Goal: Task Accomplishment & Management: Complete application form

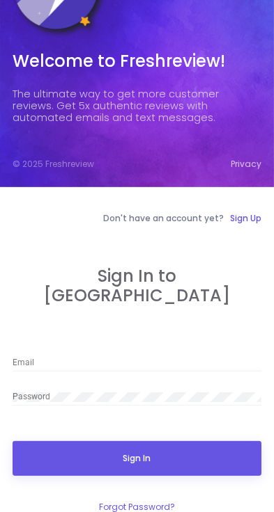
scroll to position [78, 0]
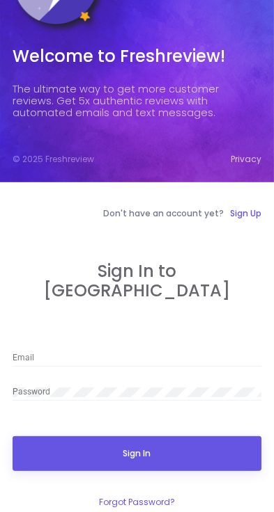
click at [145, 354] on input "Email" at bounding box center [137, 359] width 248 height 10
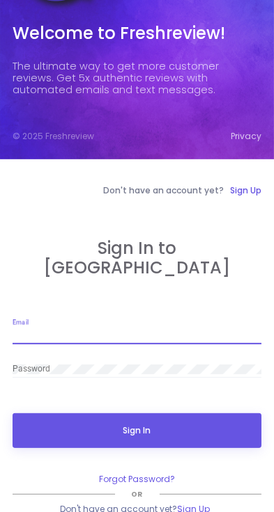
scroll to position [117, 0]
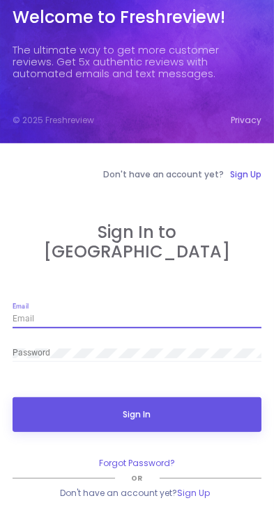
click at [218, 219] on kt-login "Don't have an account yet? Sign Up Sign In to Freshreview Email Password Sign I…" at bounding box center [137, 350] width 248 height 365
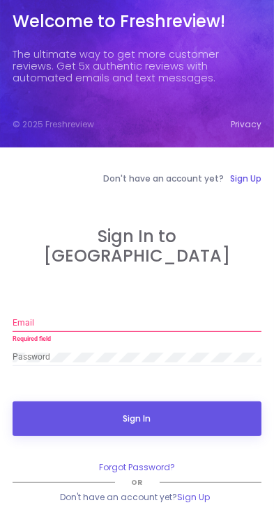
scroll to position [100, 0]
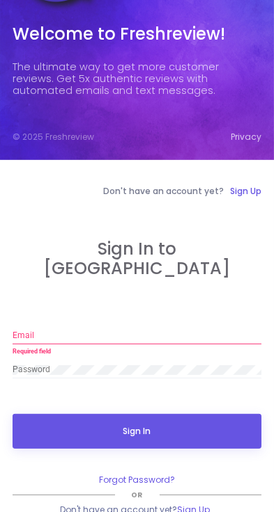
click at [193, 504] on link "Sign Up" at bounding box center [193, 510] width 33 height 13
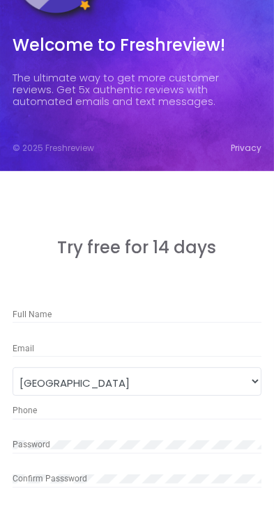
click at [152, 335] on div "Email" at bounding box center [137, 345] width 248 height 24
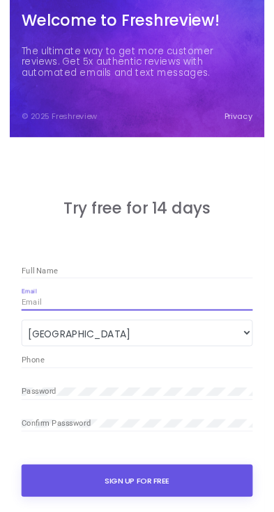
scroll to position [112, 0]
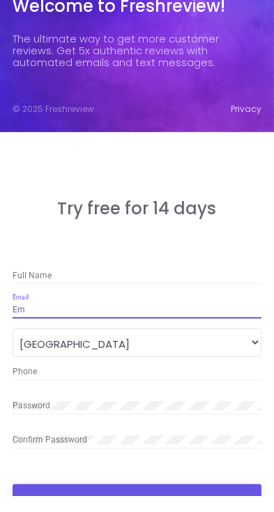
type input "E"
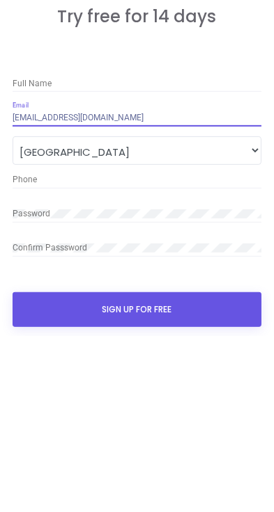
scroll to position [164, 0]
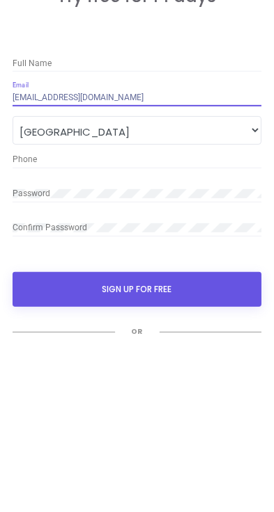
type input "[EMAIL_ADDRESS][DOMAIN_NAME]"
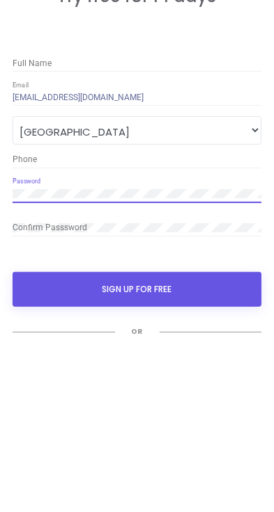
click at [45, 411] on div "Confirm Passsword" at bounding box center [137, 402] width 248 height 24
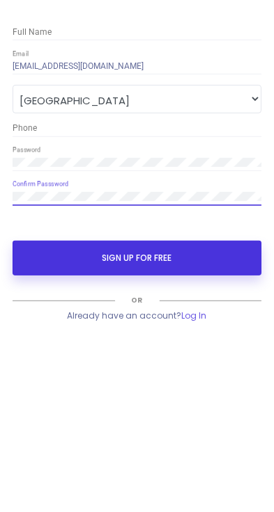
click at [224, 433] on button "SIGN UP FOR FREE" at bounding box center [137, 434] width 248 height 35
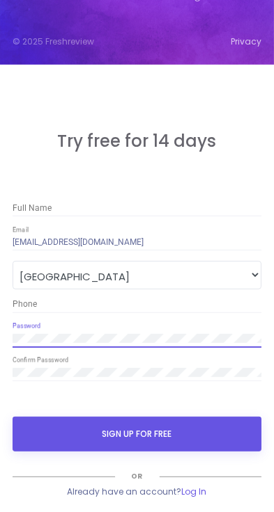
scroll to position [196, 0]
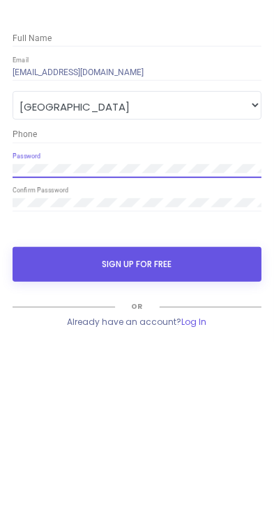
click at [164, 306] on input "Phone" at bounding box center [137, 305] width 248 height 10
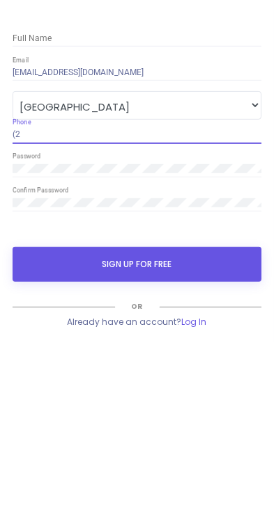
type input "("
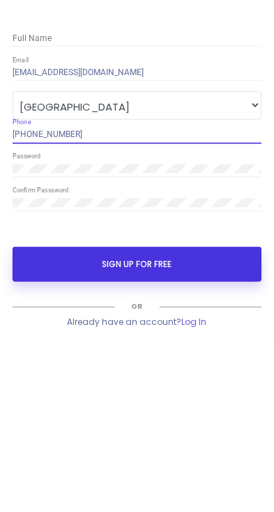
click at [196, 434] on button "SIGN UP FOR FREE" at bounding box center [137, 434] width 248 height 35
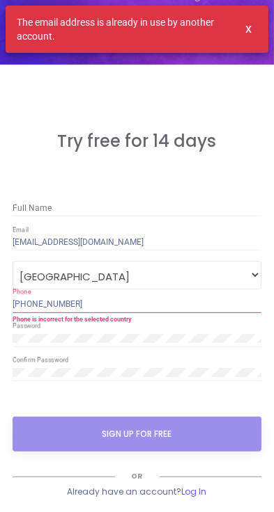
click at [117, 303] on input "[PHONE_NUMBER]" at bounding box center [137, 305] width 248 height 10
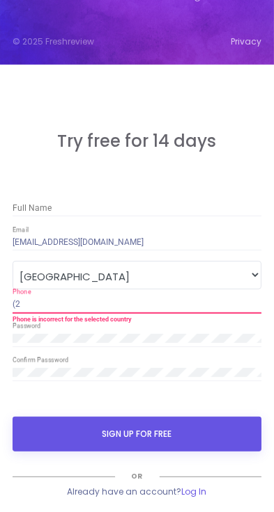
type input "("
click at [14, 304] on input "254" at bounding box center [137, 305] width 248 height 10
click at [39, 308] on input "+254" at bounding box center [137, 305] width 248 height 10
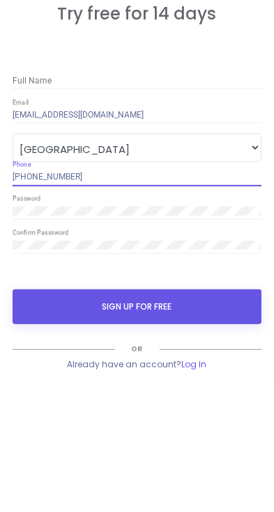
type input "[PHONE_NUMBER]"
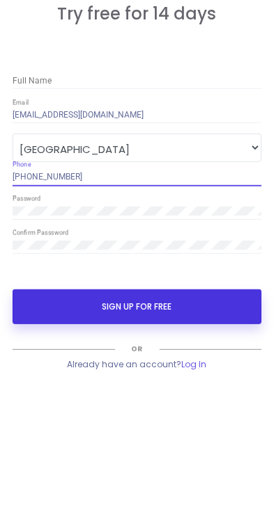
click at [196, 434] on button "SIGN UP FOR FREE" at bounding box center [137, 434] width 248 height 35
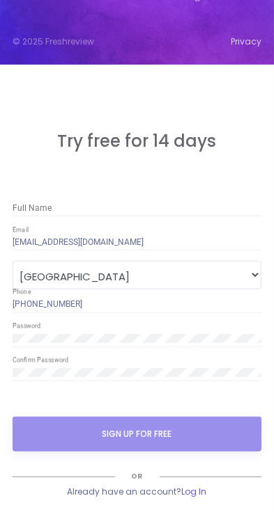
click at [210, 244] on input "[EMAIL_ADDRESS][DOMAIN_NAME]" at bounding box center [137, 243] width 248 height 10
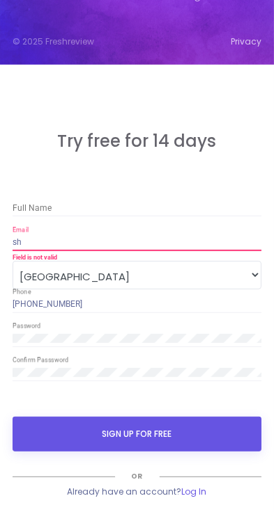
type input "s"
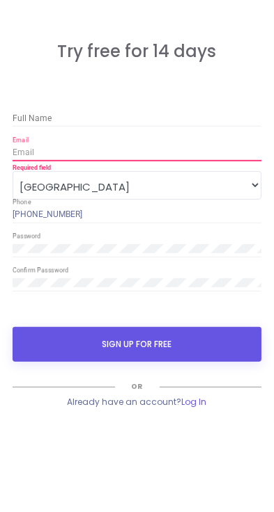
click at [23, 205] on input "Full Name" at bounding box center [137, 209] width 248 height 10
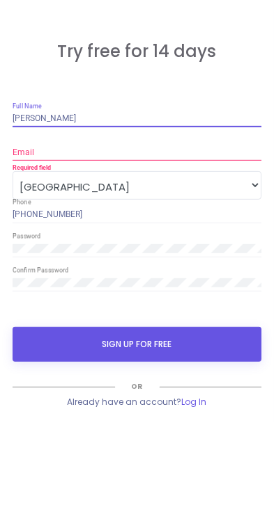
type input "[PERSON_NAME]"
click at [27, 248] on div "Email" at bounding box center [137, 239] width 248 height 24
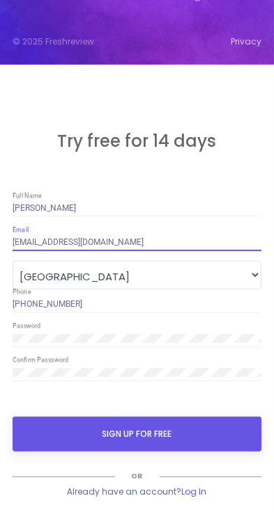
type input "[EMAIL_ADDRESS][DOMAIN_NAME]"
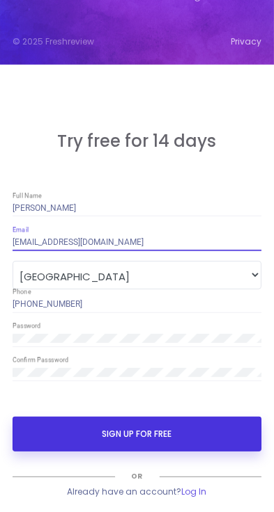
click at [197, 425] on button "SIGN UP FOR FREE" at bounding box center [137, 434] width 248 height 35
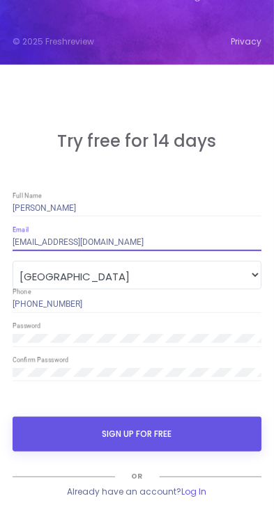
scroll to position [0, 0]
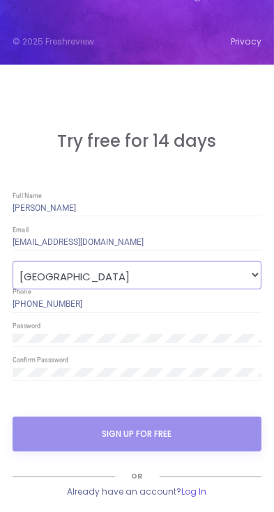
click at [153, 278] on select "[GEOGRAPHIC_DATA]" at bounding box center [137, 275] width 248 height 28
click at [253, 275] on select "[GEOGRAPHIC_DATA]" at bounding box center [137, 275] width 248 height 28
click at [243, 270] on select "[GEOGRAPHIC_DATA]" at bounding box center [137, 275] width 248 height 28
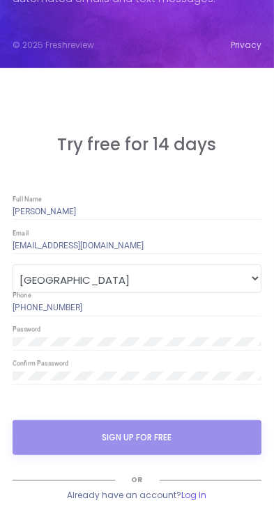
click at [196, 306] on input "[PHONE_NUMBER]" at bounding box center [137, 308] width 248 height 10
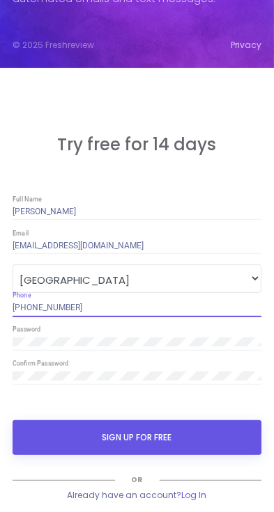
scroll to position [228, 0]
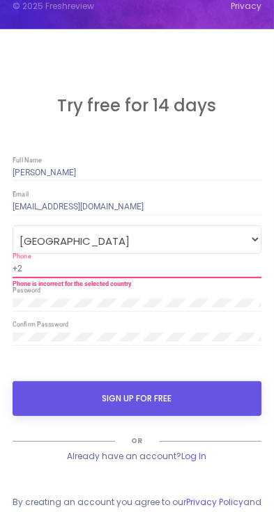
type input "+"
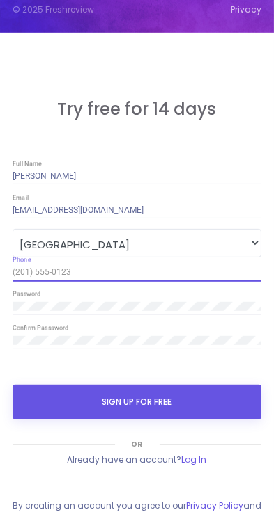
click at [42, 270] on input "Phone" at bounding box center [137, 273] width 248 height 10
type input "C"
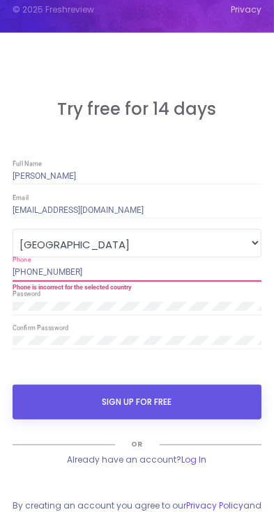
type input "[PHONE_NUMBER]"
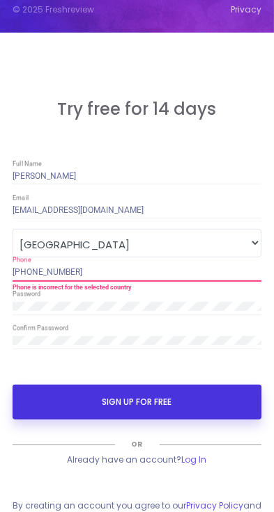
click at [218, 407] on button "SIGN UP FOR FREE" at bounding box center [137, 402] width 248 height 35
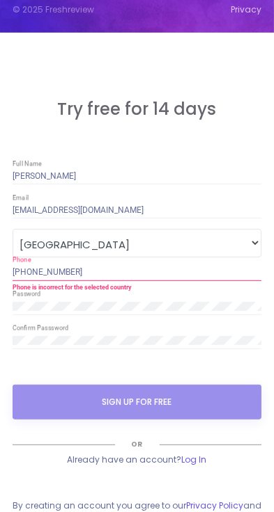
click at [175, 206] on input "[EMAIL_ADDRESS][DOMAIN_NAME]" at bounding box center [137, 211] width 248 height 10
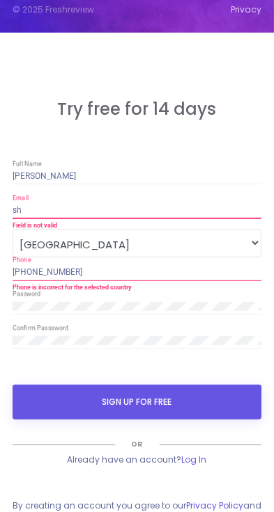
type input "s"
type input "aha"
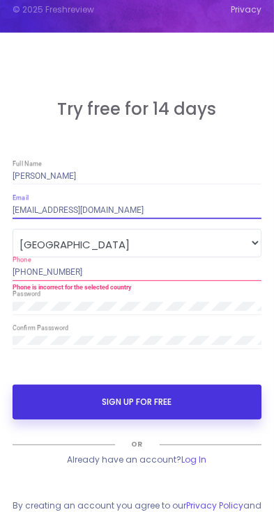
click at [198, 399] on button "SIGN UP FOR FREE" at bounding box center [137, 402] width 248 height 35
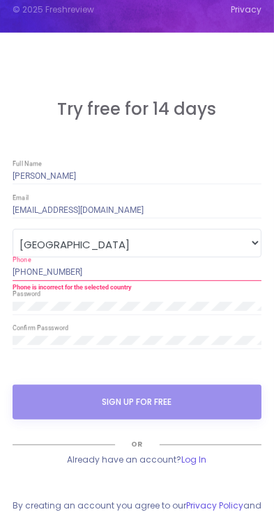
click at [148, 210] on input "[EMAIL_ADDRESS][DOMAIN_NAME]" at bounding box center [137, 211] width 248 height 10
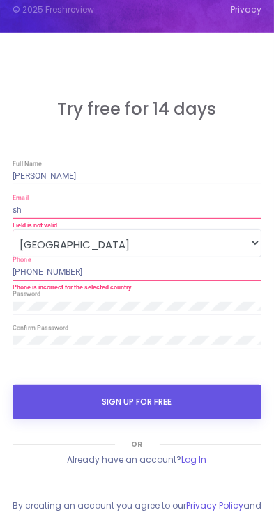
type input "s"
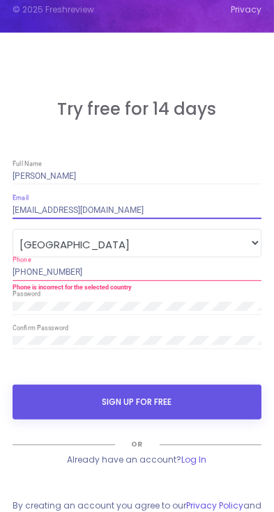
type input "[EMAIL_ADDRESS][DOMAIN_NAME]"
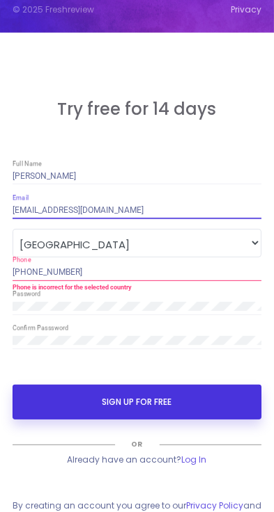
click at [196, 398] on button "SIGN UP FOR FREE" at bounding box center [137, 402] width 248 height 35
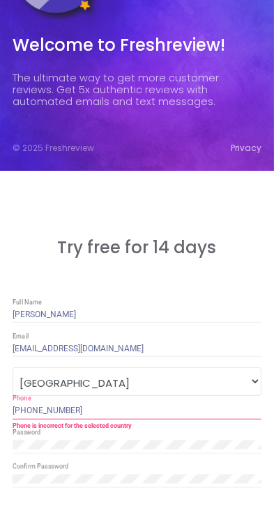
scroll to position [0, 0]
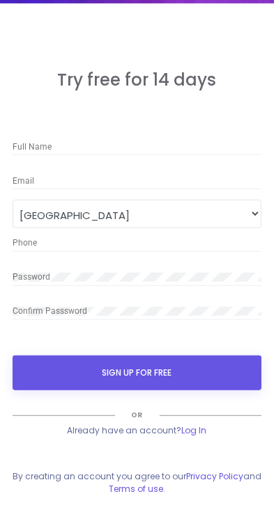
scroll to position [260, 0]
